Goal: Check status: Check status

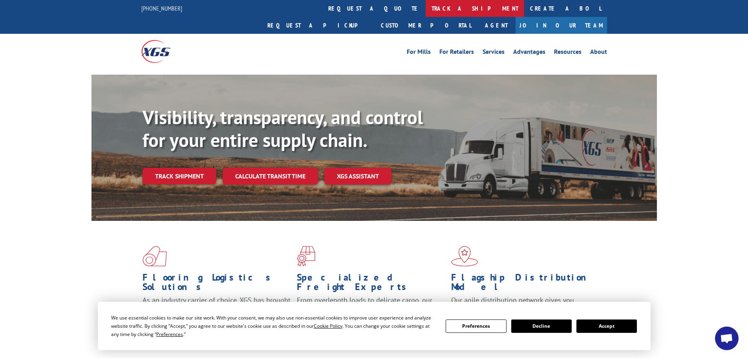
click at [425, 7] on link "track a shipment" at bounding box center [474, 8] width 99 height 17
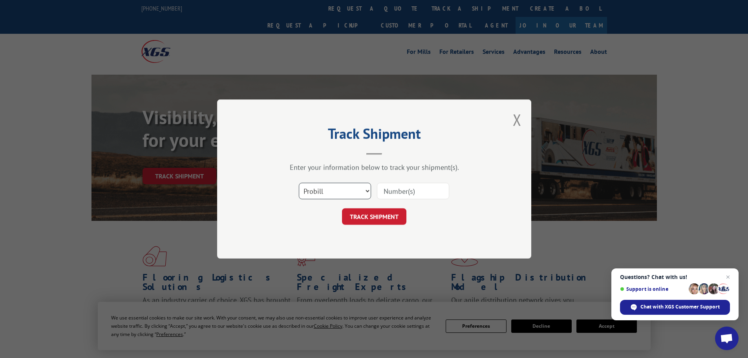
click at [346, 190] on select "Select category... Probill BOL PO" at bounding box center [335, 190] width 72 height 16
select select "bol"
click at [299, 182] on select "Select category... Probill BOL PO" at bounding box center [335, 190] width 72 height 16
click at [400, 188] on input at bounding box center [413, 190] width 72 height 16
type input "9"
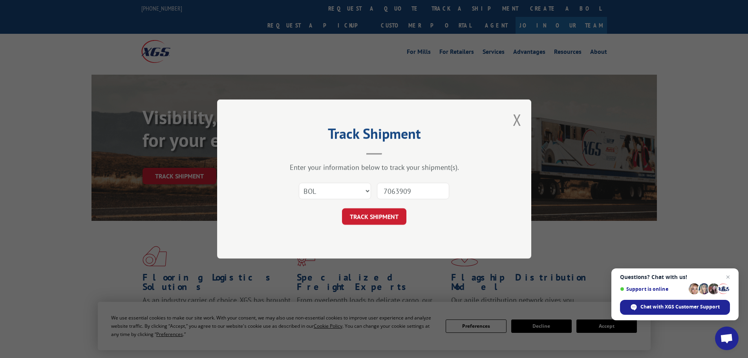
type input "7063909"
click at [342, 208] on button "TRACK SHIPMENT" at bounding box center [374, 216] width 64 height 16
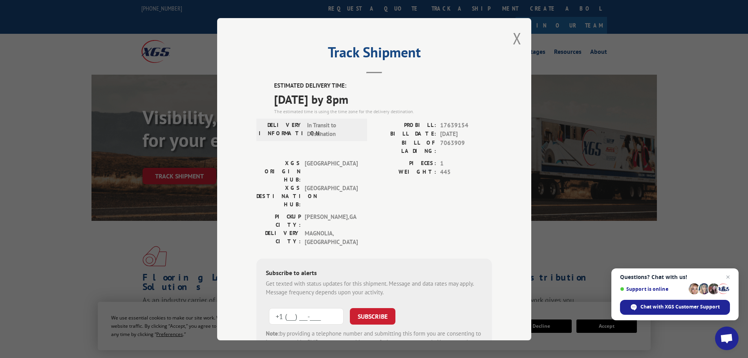
click at [287, 307] on input "+1 (___) ___-____" at bounding box center [306, 315] width 75 height 16
type input "[PHONE_NUMBER]"
click at [355, 307] on button "SUBSCRIBE" at bounding box center [373, 315] width 46 height 16
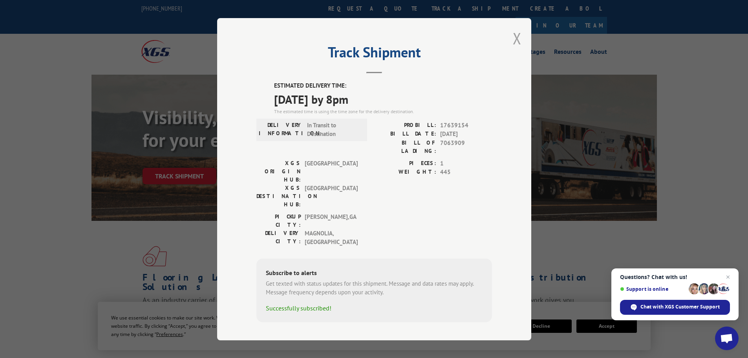
click at [520, 40] on button "Close modal" at bounding box center [517, 38] width 9 height 21
